Goal: Find specific page/section: Find specific page/section

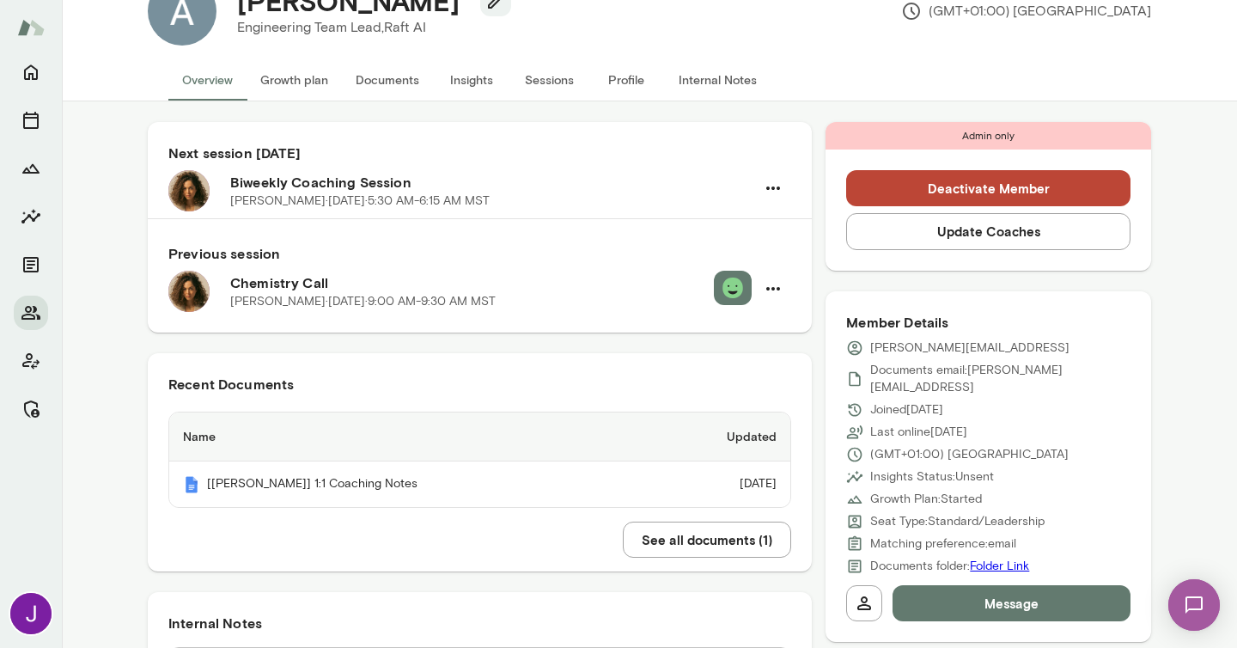
scroll to position [73, 0]
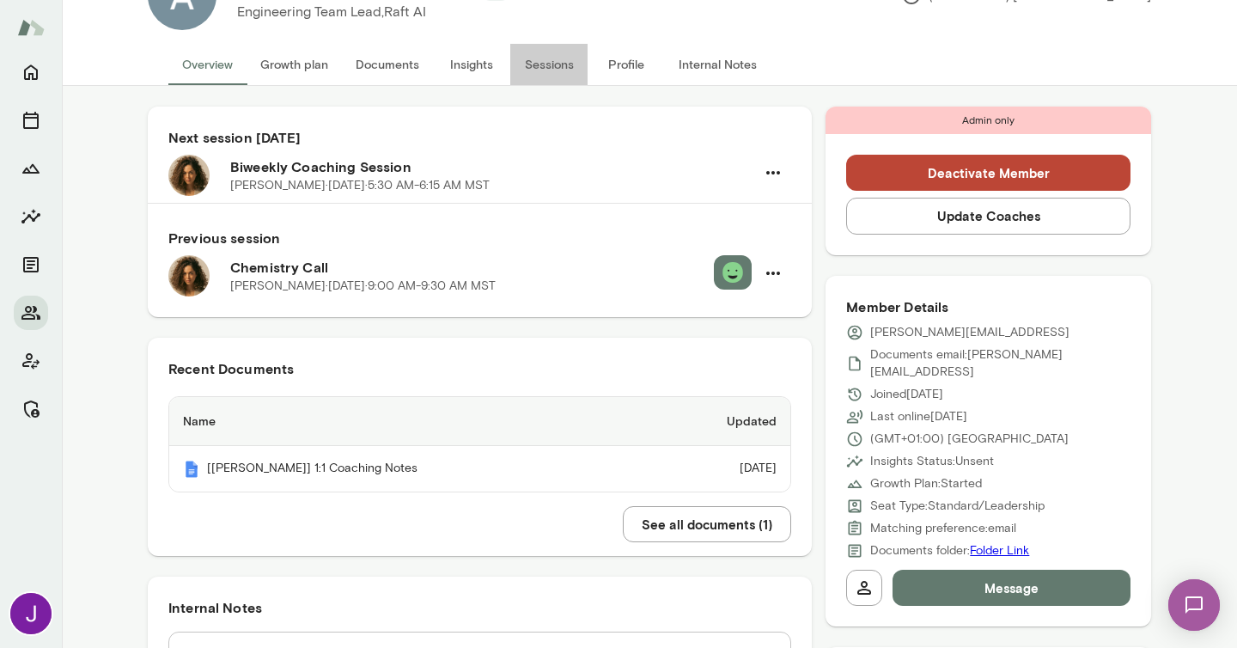
click at [544, 76] on button "Sessions" at bounding box center [548, 64] width 77 height 41
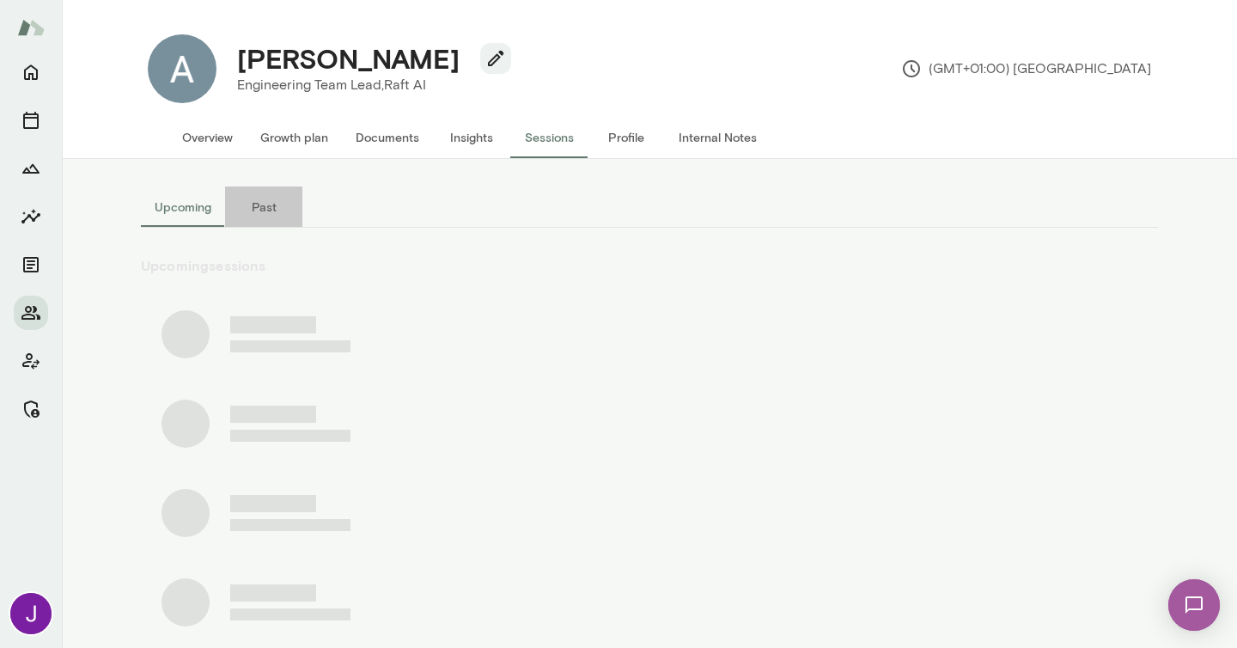
click at [272, 213] on button "Past" at bounding box center [263, 206] width 77 height 41
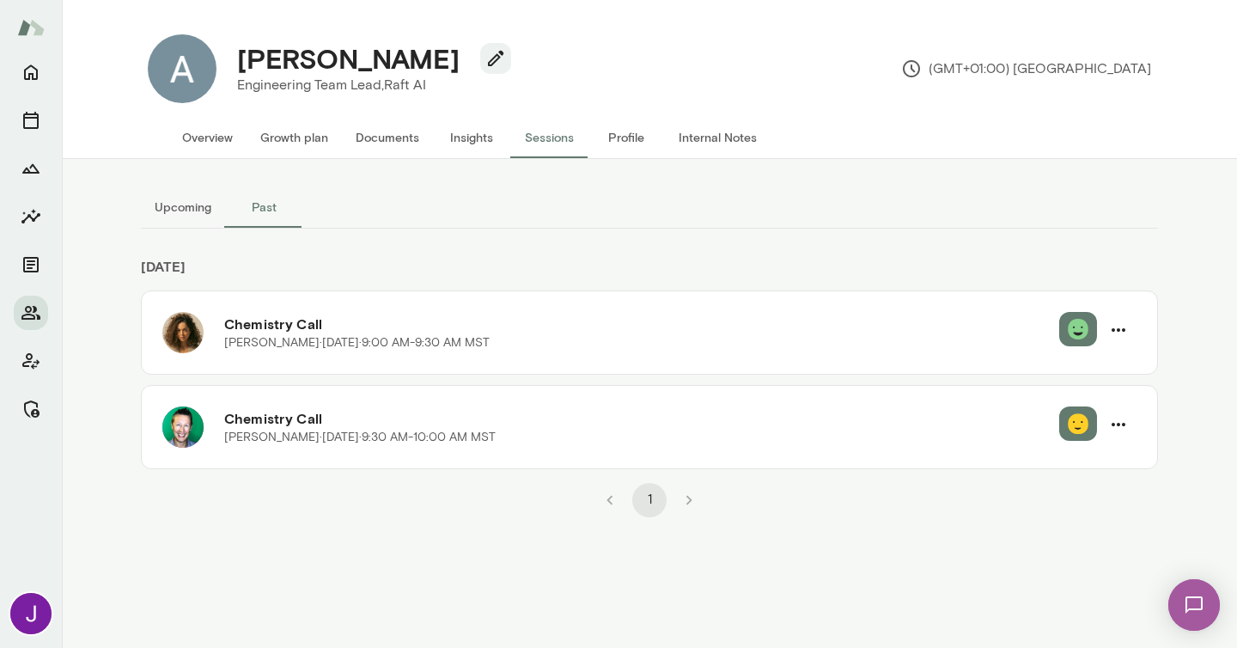
click at [198, 214] on button "Upcoming" at bounding box center [183, 206] width 84 height 41
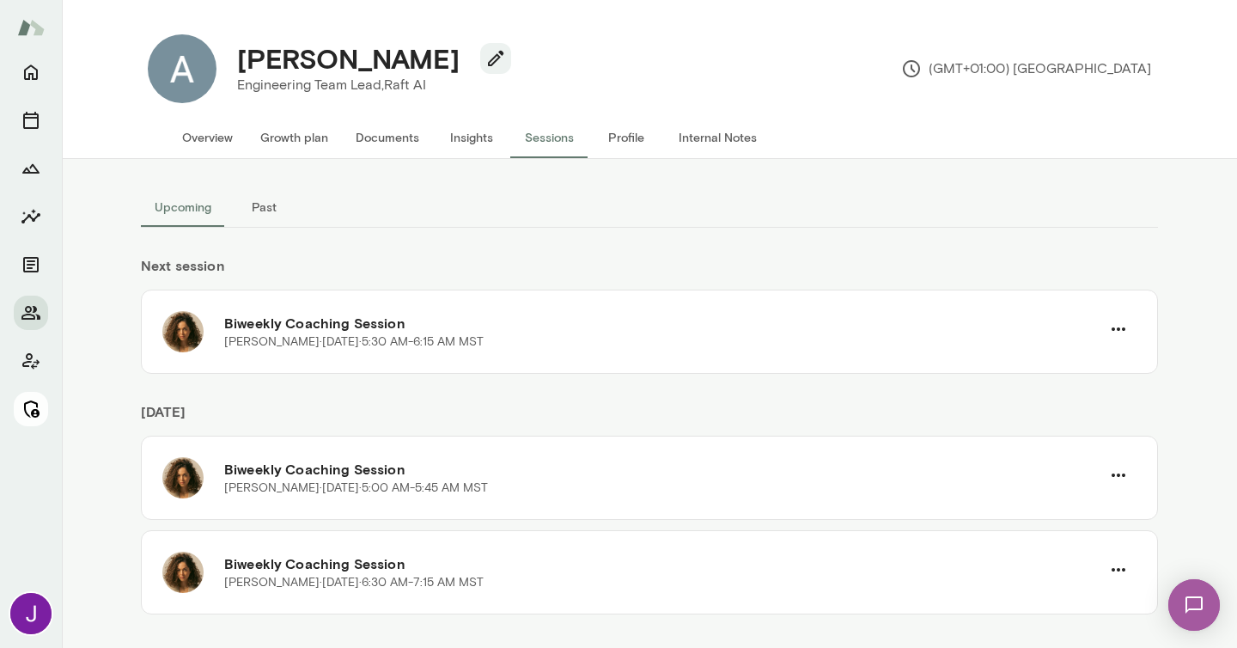
click at [30, 412] on icon "Manage" at bounding box center [31, 409] width 21 height 21
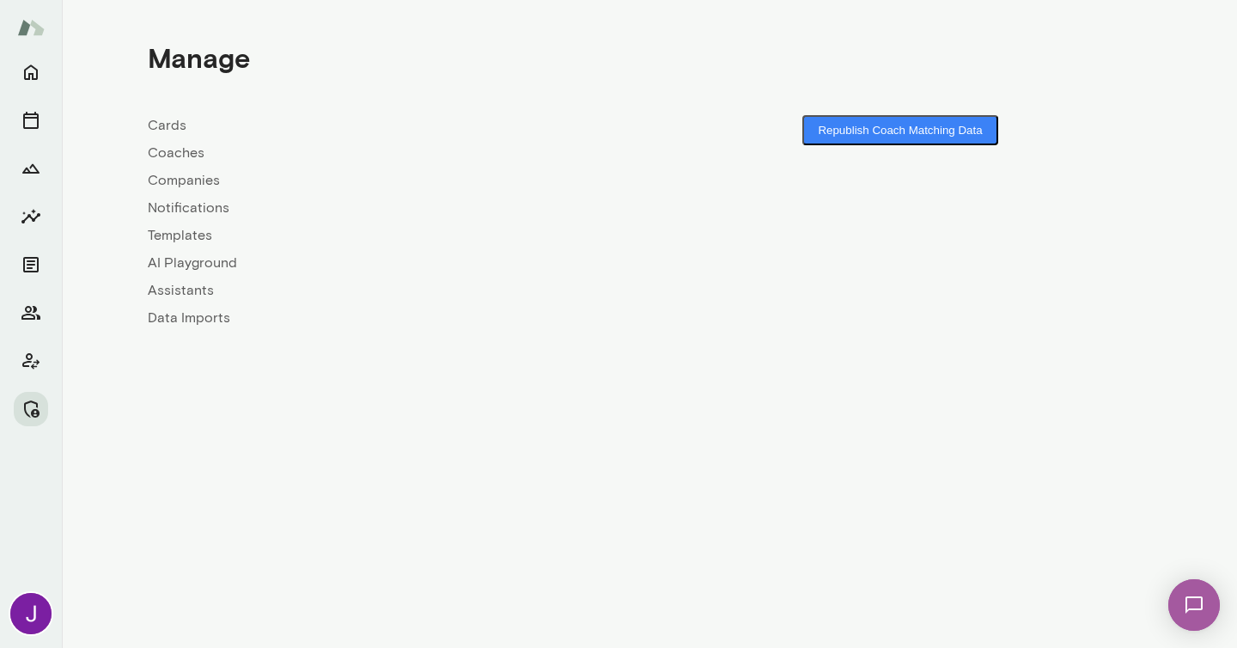
click at [218, 151] on link "Coaches" at bounding box center [399, 153] width 502 height 21
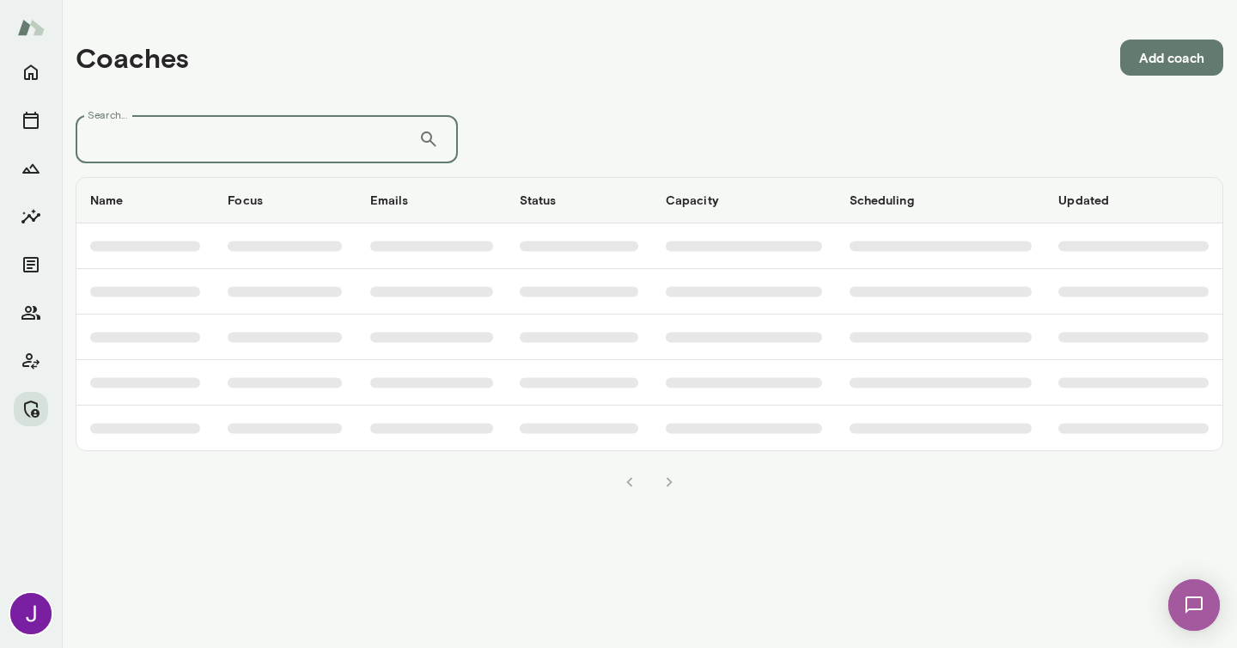
click at [229, 149] on input "Search..." at bounding box center [247, 139] width 343 height 48
type input "*****"
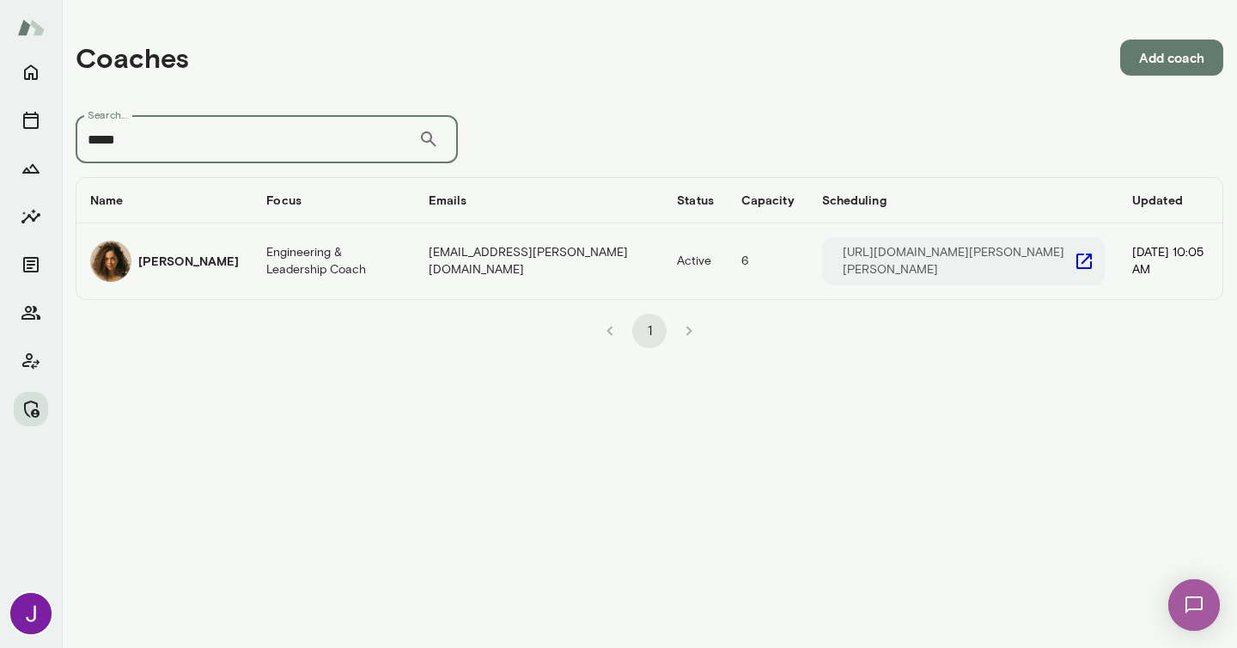
click at [1074, 261] on icon "coaches table" at bounding box center [1084, 261] width 21 height 21
